Goal: Understand process/instructions: Learn how to perform a task or action

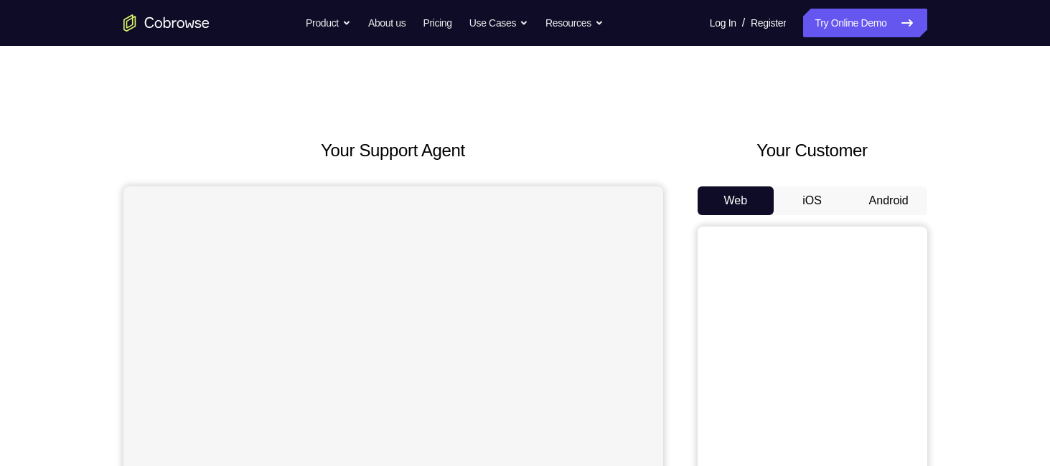
click at [876, 196] on button "Android" at bounding box center [888, 201] width 77 height 29
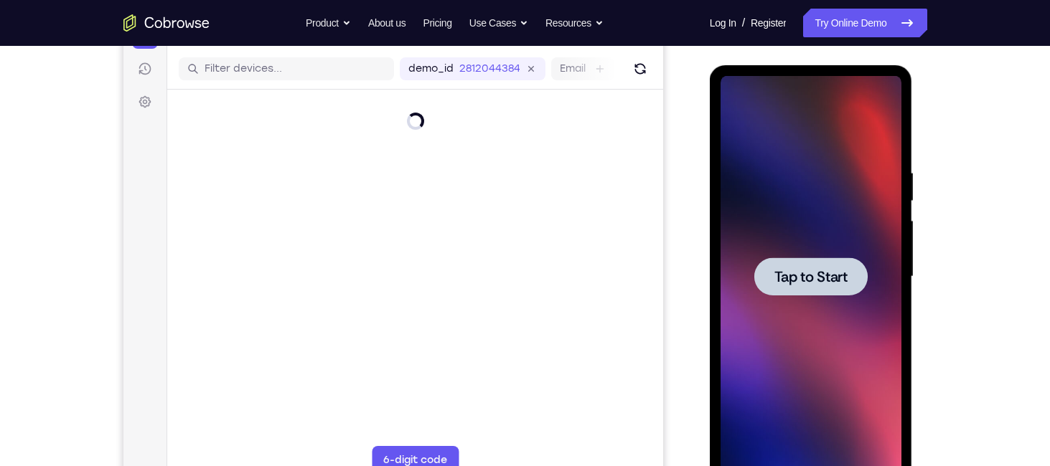
click at [799, 278] on span "Tap to Start" at bounding box center [810, 277] width 73 height 14
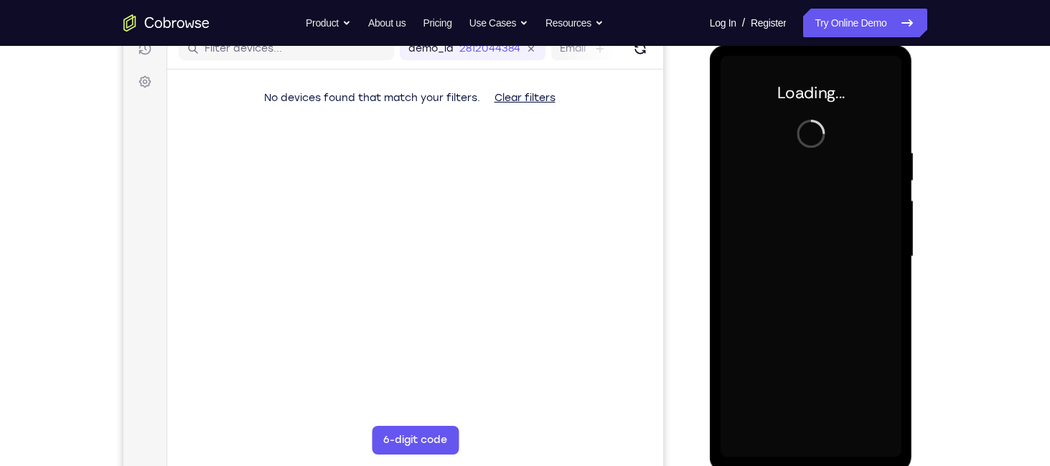
scroll to position [192, 0]
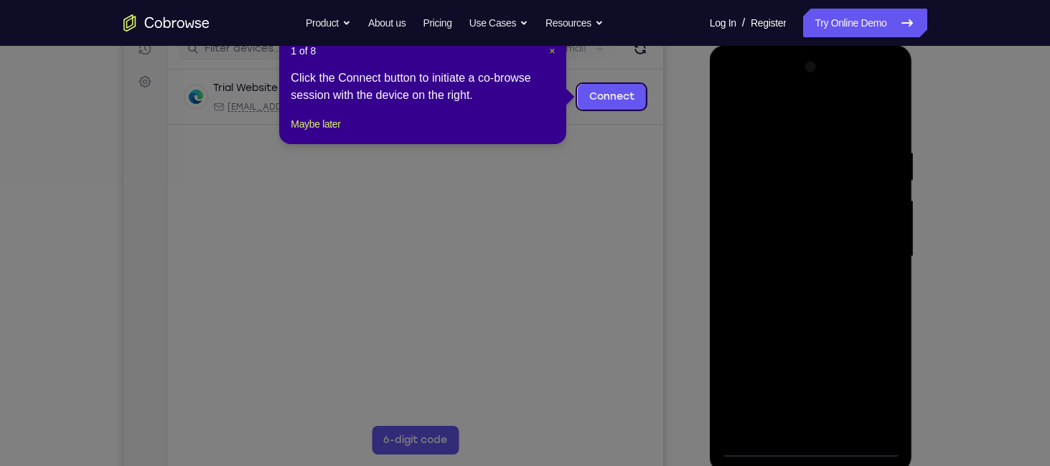
click at [554, 50] on span "×" at bounding box center [552, 50] width 6 height 11
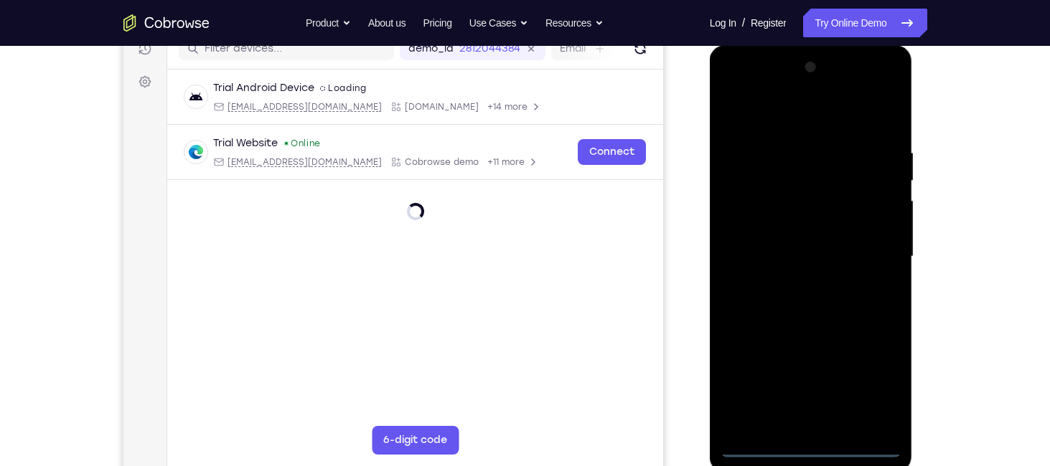
click at [814, 448] on div at bounding box center [810, 257] width 181 height 402
click at [867, 379] on div at bounding box center [810, 257] width 181 height 402
click at [876, 386] on div at bounding box center [810, 257] width 181 height 402
click at [845, 328] on div at bounding box center [810, 257] width 181 height 402
click at [774, 120] on div at bounding box center [810, 257] width 181 height 402
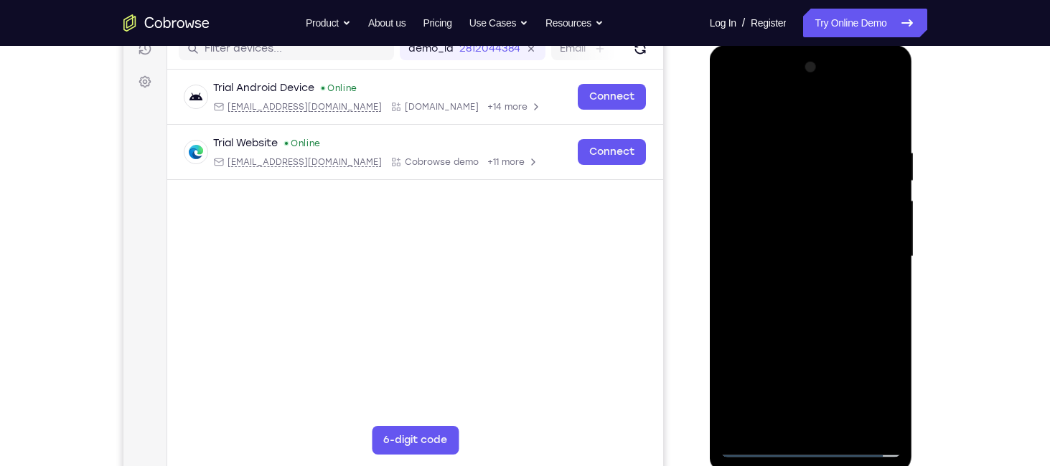
click at [770, 171] on div at bounding box center [810, 257] width 181 height 402
click at [753, 222] on div at bounding box center [810, 257] width 181 height 402
click at [876, 171] on div at bounding box center [810, 257] width 181 height 402
click at [870, 245] on div at bounding box center [810, 257] width 181 height 402
click at [730, 94] on div at bounding box center [810, 257] width 181 height 402
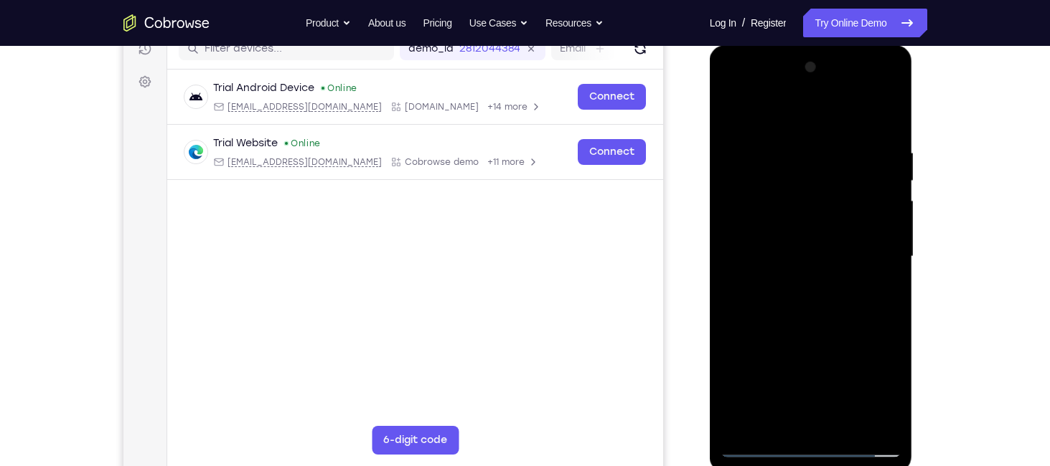
click at [731, 87] on div at bounding box center [810, 257] width 181 height 402
click at [868, 248] on div at bounding box center [810, 257] width 181 height 402
click at [799, 282] on div at bounding box center [810, 257] width 181 height 402
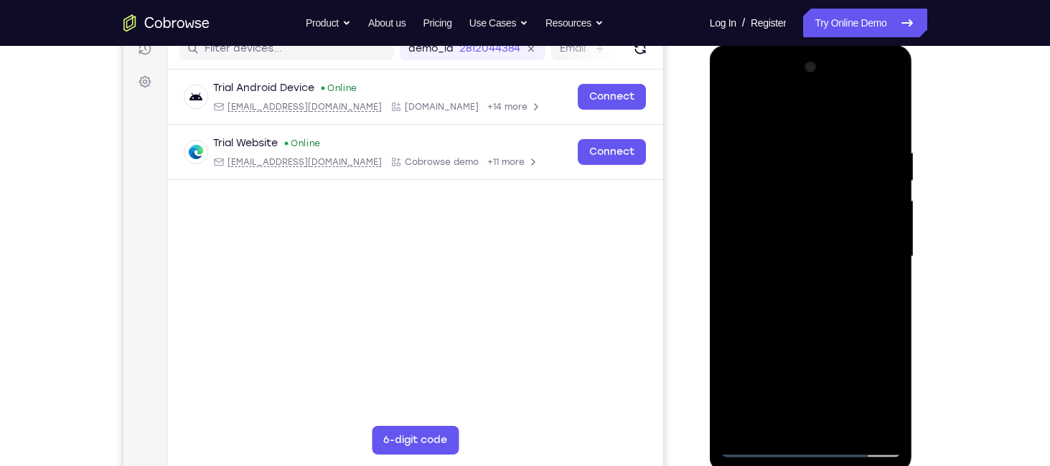
click at [783, 247] on div at bounding box center [810, 257] width 181 height 402
click at [783, 233] on div at bounding box center [810, 257] width 181 height 402
click at [783, 262] on div at bounding box center [810, 257] width 181 height 402
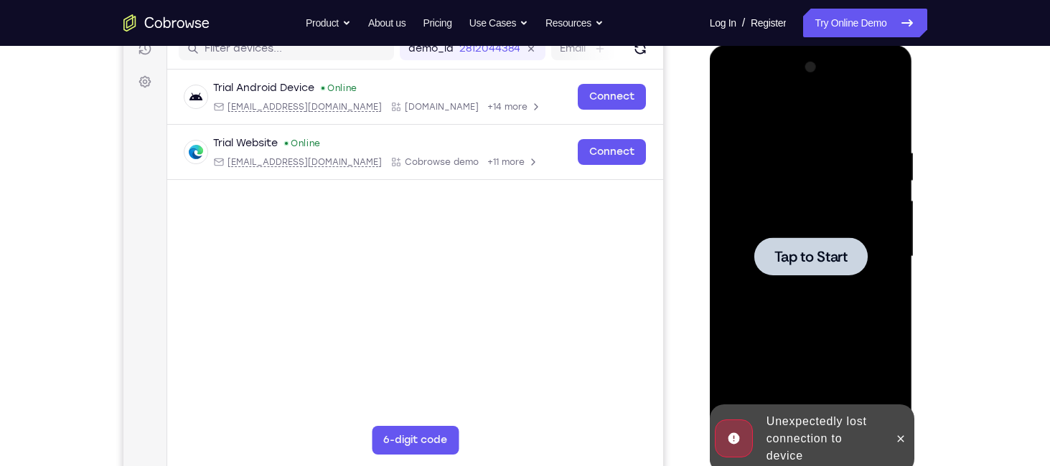
click at [783, 262] on span "Tap to Start" at bounding box center [810, 257] width 73 height 14
